Goal: Task Accomplishment & Management: Use online tool/utility

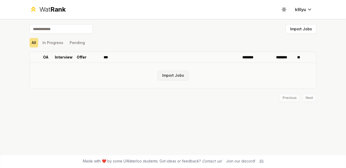
click at [181, 77] on button "Import Jobs" at bounding box center [173, 76] width 31 height 10
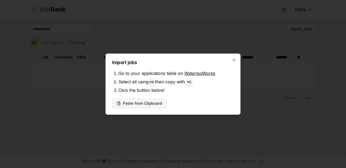
click at [142, 103] on button "Paste from Clipboard" at bounding box center [139, 104] width 54 height 10
click at [151, 105] on button "Paste from Clipboard" at bounding box center [139, 104] width 54 height 10
click at [140, 102] on button "Paste from Clipboard" at bounding box center [139, 104] width 54 height 10
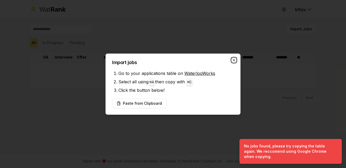
click at [235, 58] on icon "button" at bounding box center [234, 60] width 4 height 4
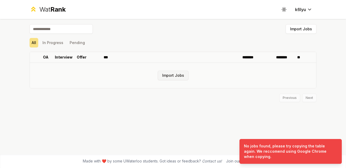
click at [178, 78] on button "Import Jobs" at bounding box center [173, 76] width 31 height 10
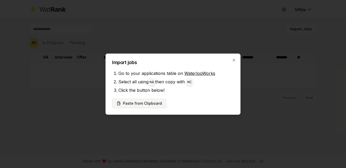
click at [126, 103] on button "Paste from Clipboard" at bounding box center [139, 104] width 54 height 10
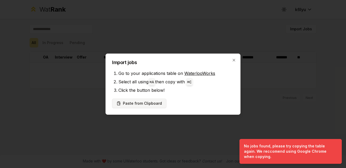
click at [126, 103] on button "Paste from Clipboard" at bounding box center [139, 104] width 54 height 10
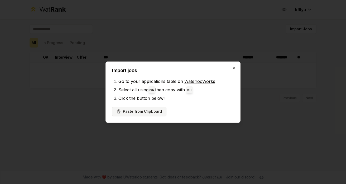
click at [159, 108] on button "Paste from Clipboard" at bounding box center [139, 112] width 54 height 10
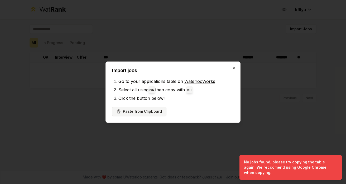
click at [124, 113] on button "Paste from Clipboard" at bounding box center [139, 112] width 54 height 10
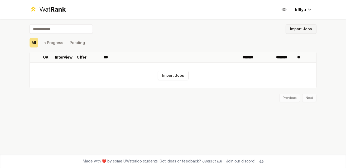
click at [303, 31] on button "Import Jobs" at bounding box center [301, 29] width 31 height 10
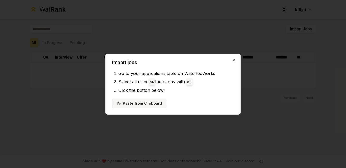
click at [145, 101] on button "Paste from Clipboard" at bounding box center [139, 104] width 54 height 10
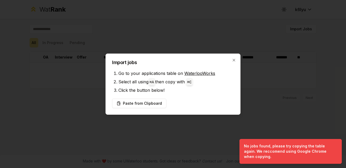
click at [230, 62] on h2 "Import jobs" at bounding box center [173, 62] width 122 height 5
click at [236, 60] on icon "button" at bounding box center [234, 60] width 4 height 4
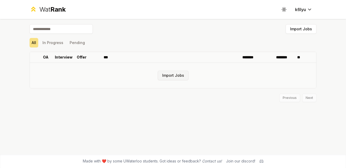
click at [171, 77] on button "Import Jobs" at bounding box center [173, 76] width 31 height 10
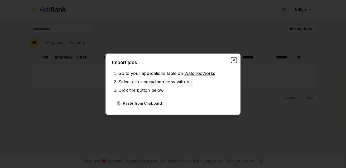
click at [233, 60] on icon "button" at bounding box center [234, 60] width 4 height 4
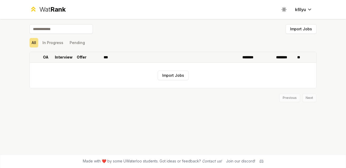
click at [60, 58] on p "Interview" at bounding box center [64, 57] width 18 height 5
click at [48, 58] on p "OA" at bounding box center [46, 57] width 6 height 5
click at [178, 78] on button "Import Jobs" at bounding box center [173, 76] width 31 height 10
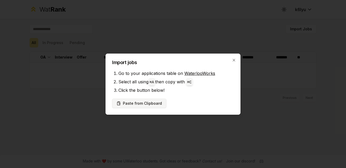
click at [154, 100] on button "Paste from Clipboard" at bounding box center [139, 104] width 54 height 10
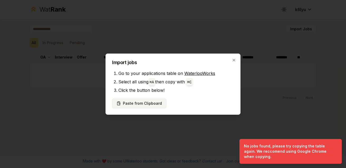
click at [158, 103] on button "Paste from Clipboard" at bounding box center [139, 104] width 54 height 10
click at [159, 103] on button "Paste from Clipboard" at bounding box center [139, 104] width 54 height 10
click at [159, 102] on button "Paste from Clipboard" at bounding box center [139, 104] width 54 height 10
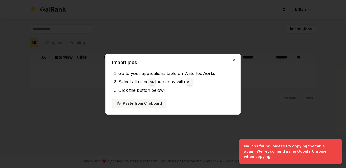
click at [160, 101] on button "Paste from Clipboard" at bounding box center [139, 104] width 54 height 10
click at [162, 99] on button "Paste from Clipboard" at bounding box center [139, 104] width 54 height 10
click at [163, 99] on div "Paste from Clipboard" at bounding box center [173, 104] width 122 height 10
click at [234, 62] on icon "button" at bounding box center [234, 60] width 4 height 4
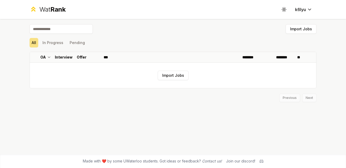
click at [79, 36] on div "All In Progress Pending" at bounding box center [173, 43] width 287 height 14
click at [78, 39] on button "Pending" at bounding box center [78, 43] width 20 height 10
click at [300, 10] on html "Wat Rank Toggle theme k6lyu Import Jobs All In Progress Pending OA Interview Of…" at bounding box center [173, 84] width 346 height 168
click at [178, 72] on button "Import Jobs" at bounding box center [173, 76] width 31 height 10
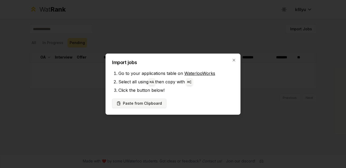
click at [140, 105] on button "Paste from Clipboard" at bounding box center [139, 104] width 54 height 10
click at [202, 74] on link "WaterlooWorks" at bounding box center [200, 73] width 31 height 5
click at [146, 106] on button "Paste from Clipboard" at bounding box center [139, 104] width 54 height 10
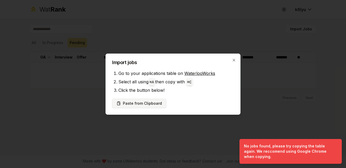
click at [158, 102] on button "Paste from Clipboard" at bounding box center [139, 104] width 54 height 10
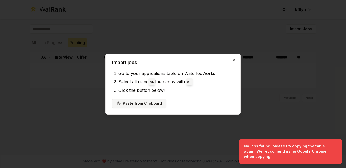
click at [158, 102] on button "Paste from Clipboard" at bounding box center [139, 104] width 54 height 10
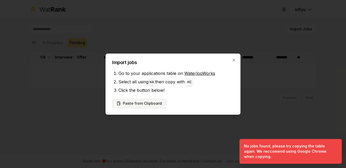
click at [158, 102] on button "Paste from Clipboard" at bounding box center [139, 104] width 54 height 10
click at [234, 56] on div "Import jobs Go to your applications table on WaterlooWorks Select all using ⌘ A…" at bounding box center [173, 84] width 135 height 61
click at [234, 59] on icon "button" at bounding box center [234, 60] width 4 height 4
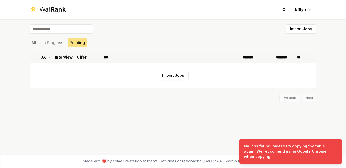
click at [75, 56] on th "Offer" at bounding box center [81, 57] width 15 height 11
click at [77, 32] on input at bounding box center [61, 29] width 63 height 10
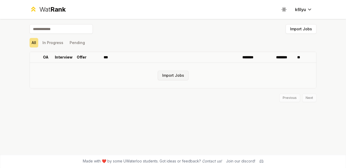
click at [172, 78] on button "Import Jobs" at bounding box center [173, 76] width 31 height 10
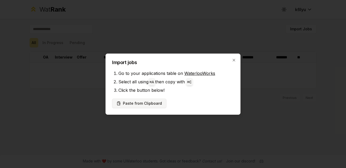
click at [151, 103] on button "Paste from Clipboard" at bounding box center [139, 104] width 54 height 10
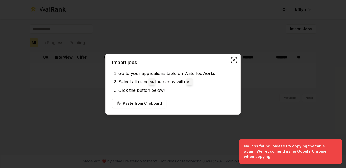
click at [233, 61] on icon "button" at bounding box center [234, 60] width 2 height 2
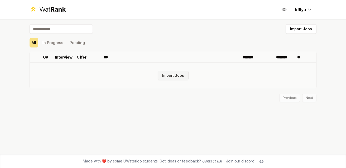
click at [181, 72] on button "Import Jobs" at bounding box center [173, 76] width 31 height 10
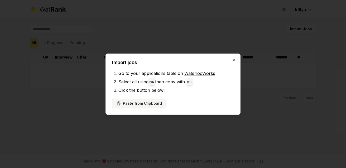
click at [145, 106] on button "Paste from Clipboard" at bounding box center [139, 104] width 54 height 10
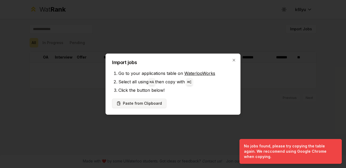
click at [145, 106] on button "Paste from Clipboard" at bounding box center [139, 104] width 54 height 10
click at [146, 102] on button "Paste from Clipboard" at bounding box center [139, 104] width 54 height 10
click at [235, 58] on icon "button" at bounding box center [234, 60] width 4 height 4
